Goal: Task Accomplishment & Management: Complete application form

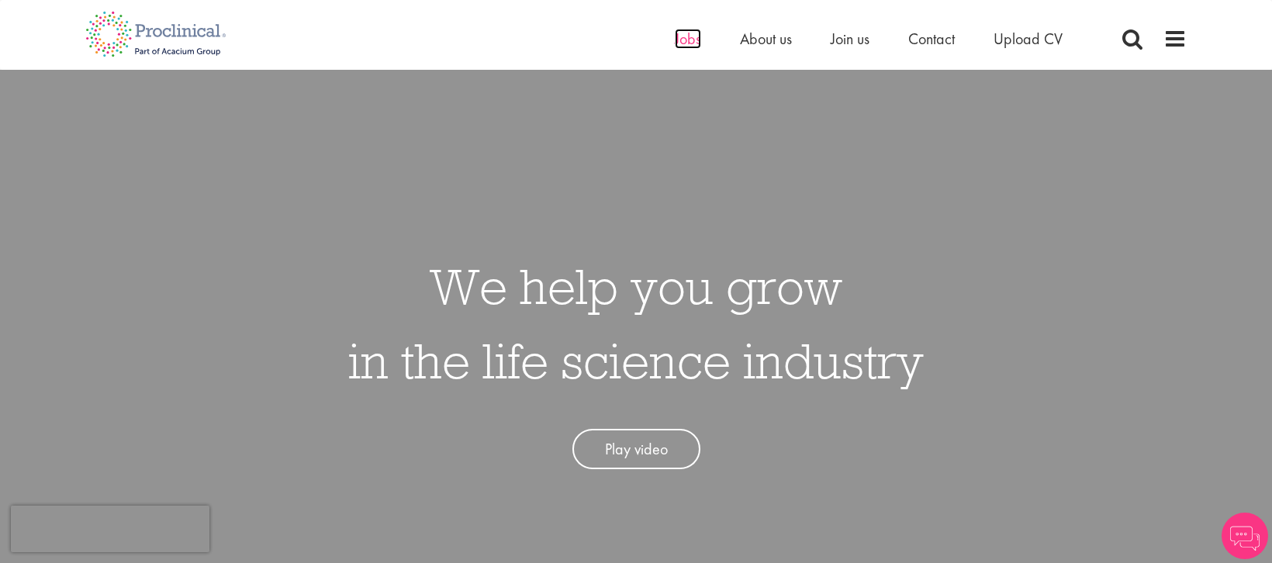
click at [676, 40] on span "Jobs" at bounding box center [688, 39] width 26 height 20
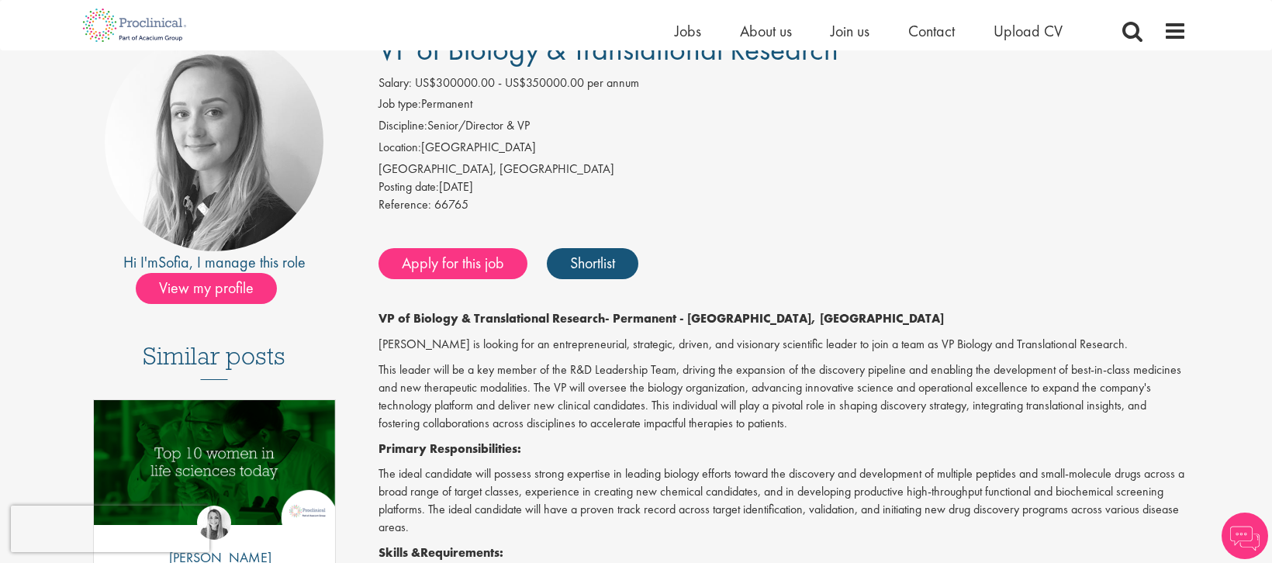
scroll to position [155, 0]
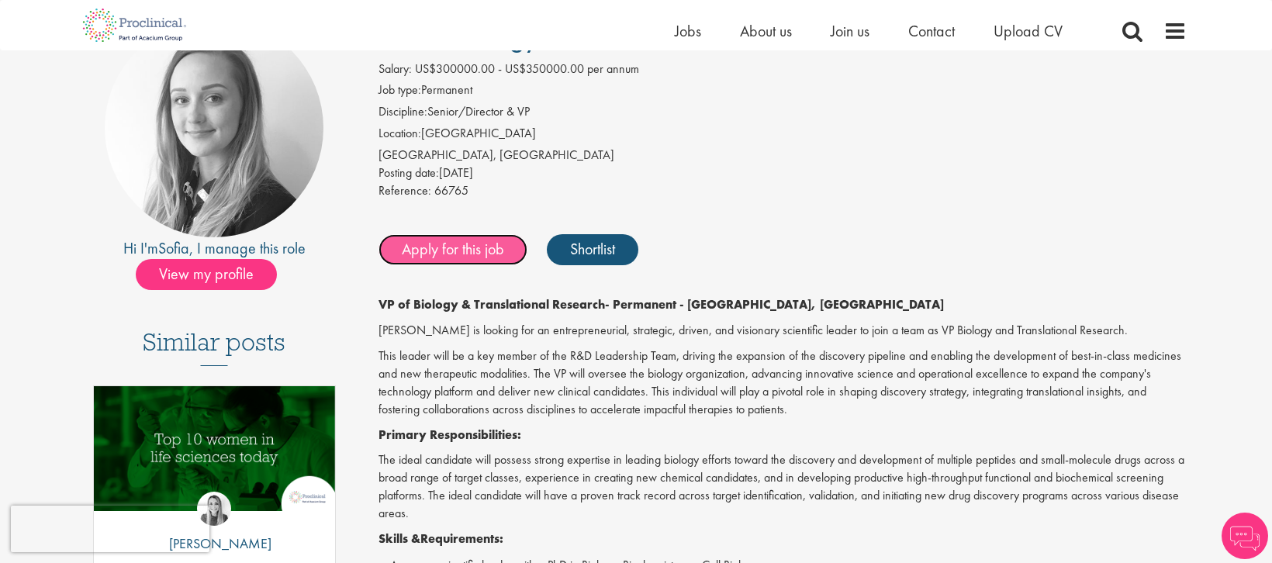
click at [439, 243] on link "Apply for this job" at bounding box center [452, 249] width 149 height 31
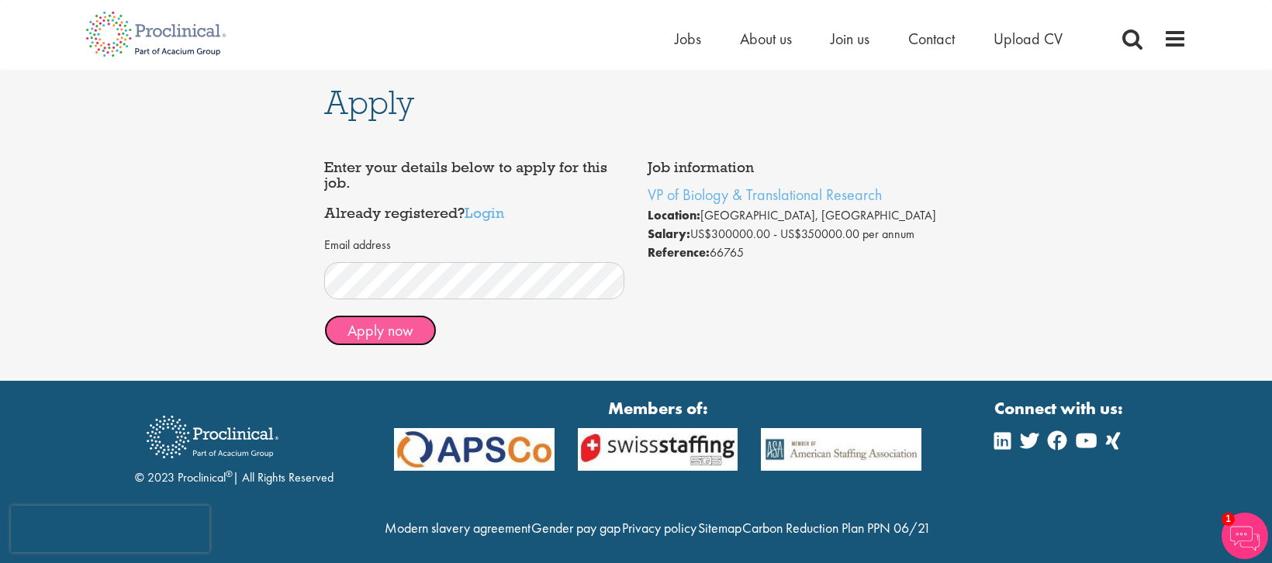
click at [368, 329] on button "Apply now" at bounding box center [380, 330] width 112 height 31
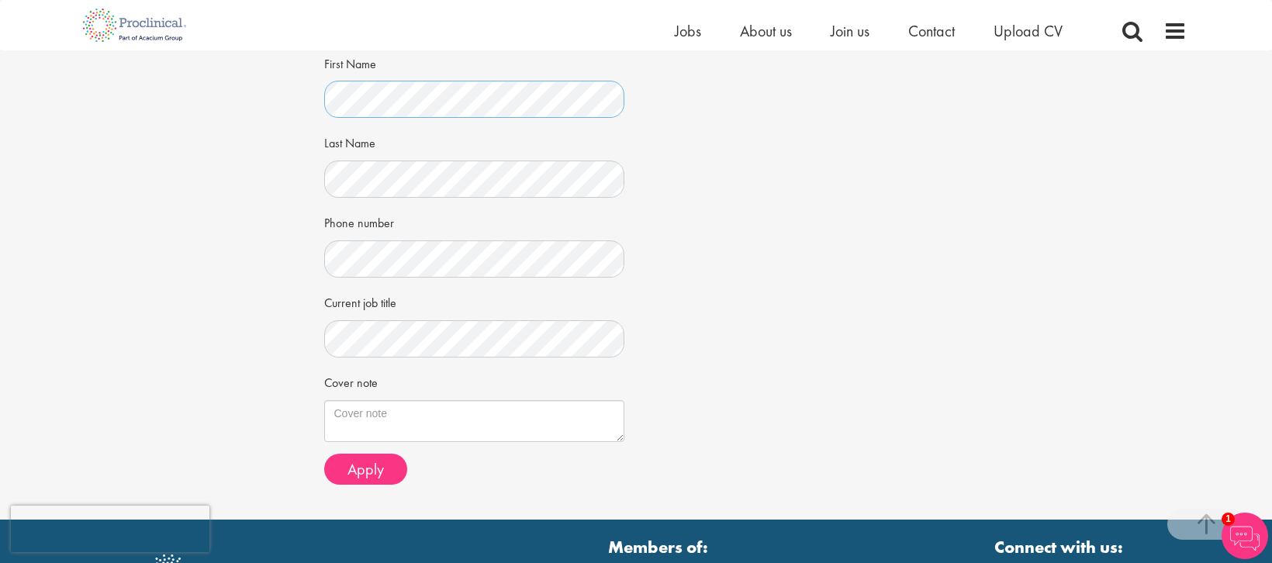
scroll to position [285, 0]
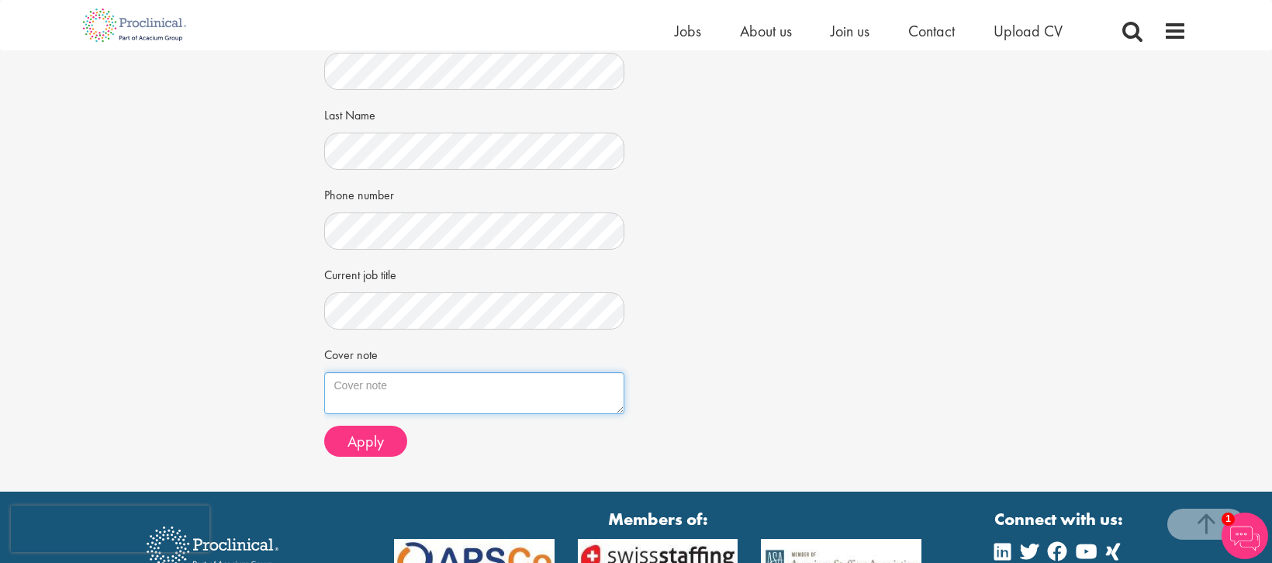
click at [420, 382] on textarea "Cover note" at bounding box center [474, 393] width 301 height 42
paste textarea "I am submitting my Resume for your consideration towards the open VP of Biology…"
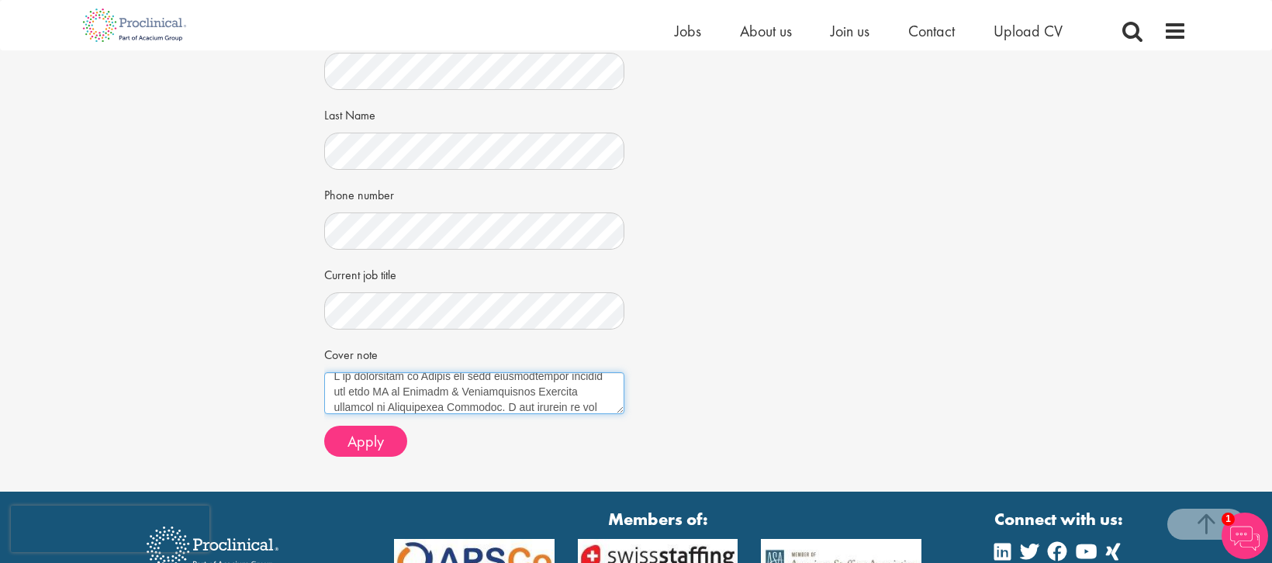
scroll to position [0, 0]
click at [331, 385] on textarea "Cover note" at bounding box center [474, 393] width 301 height 42
drag, startPoint x: 369, startPoint y: 385, endPoint x: 310, endPoint y: 386, distance: 58.9
click at [310, 386] on div "Apply Job information VP of Biology & Translational Research Location: Newark, …" at bounding box center [635, 128] width 1295 height 727
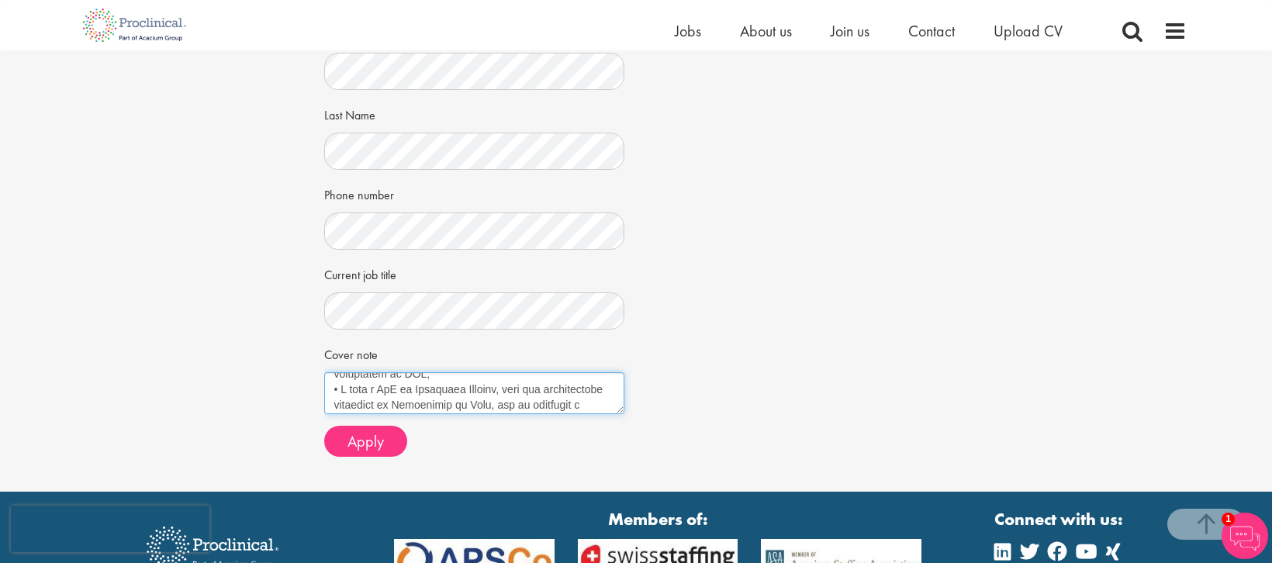
scroll to position [401, 0]
click at [554, 384] on textarea "Cover note" at bounding box center [474, 393] width 301 height 42
click at [369, 388] on textarea "Cover note" at bounding box center [474, 393] width 301 height 42
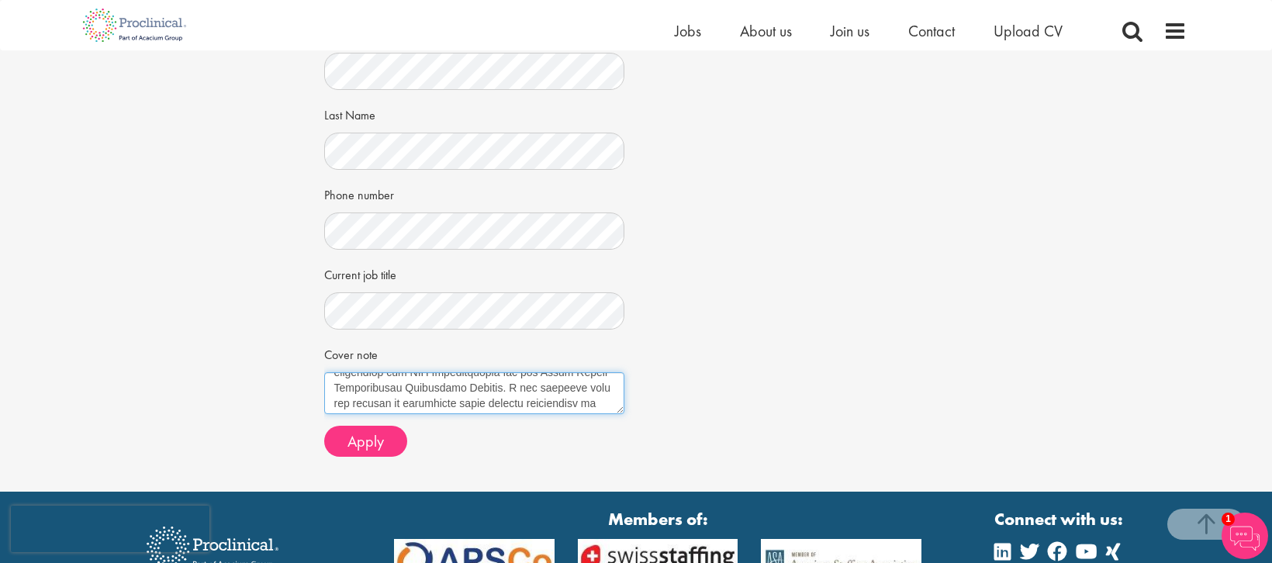
click at [332, 376] on textarea "Cover note" at bounding box center [474, 393] width 301 height 42
click at [336, 410] on textarea "Cover note" at bounding box center [474, 393] width 301 height 42
click at [368, 381] on textarea "Cover note" at bounding box center [474, 393] width 301 height 42
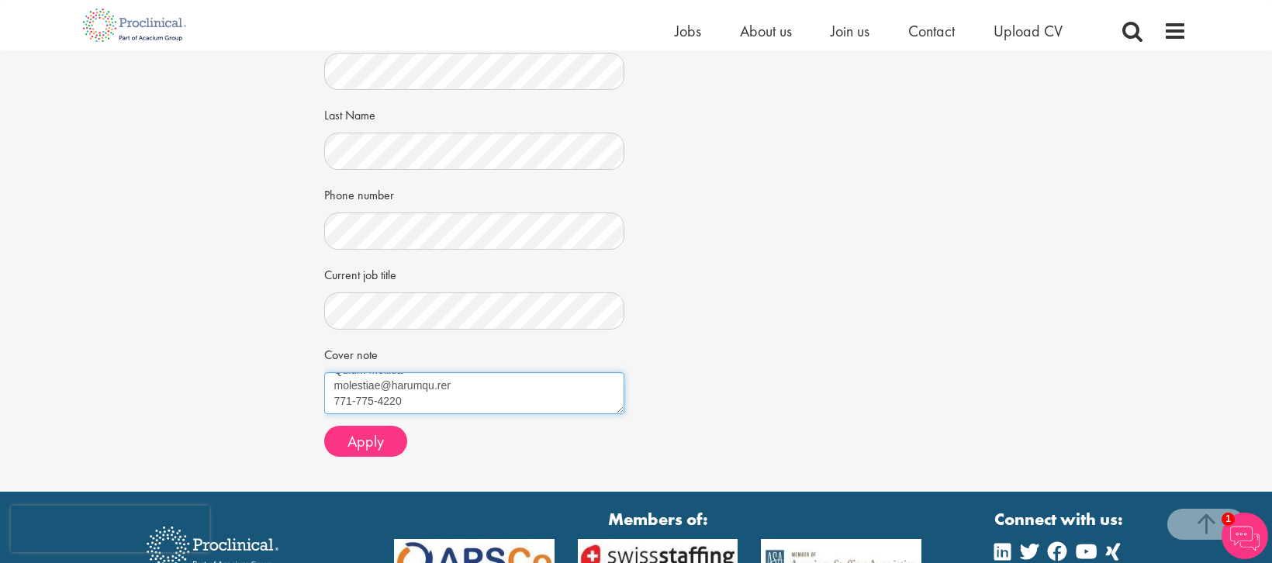
scroll to position [1417, 0]
type textarea "I am submitting my Resume for your consideration towards the open VP of Biology…"
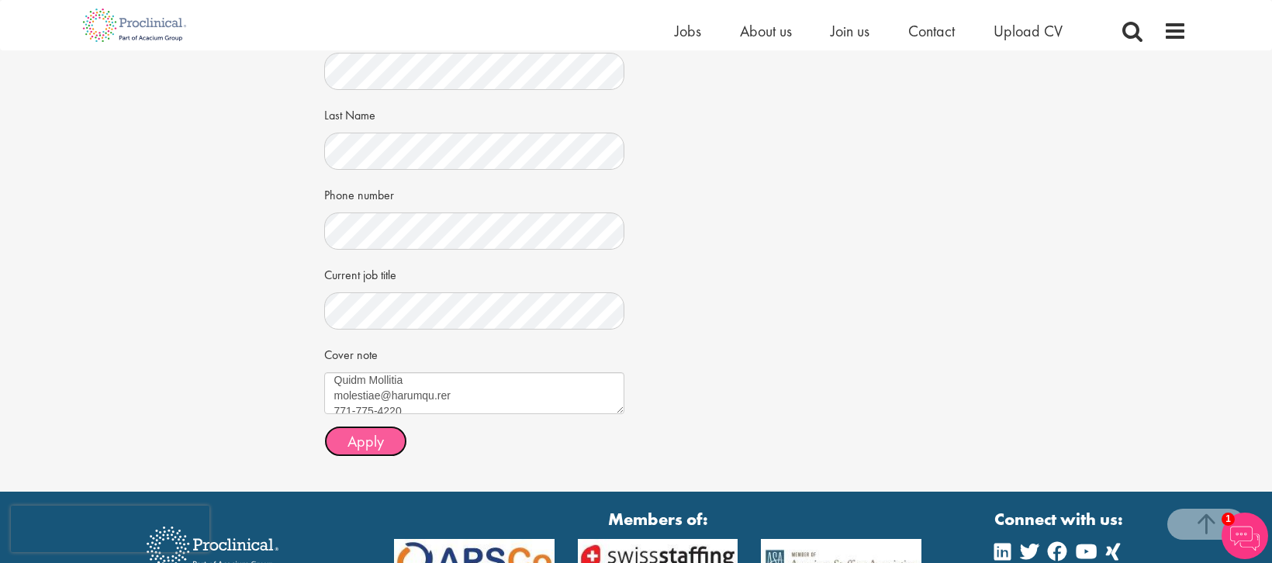
click at [354, 435] on span "Apply" at bounding box center [365, 441] width 36 height 20
